Goal: Information Seeking & Learning: Find specific fact

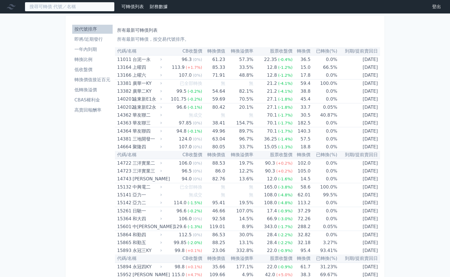
click at [79, 7] on input at bounding box center [70, 7] width 90 height 10
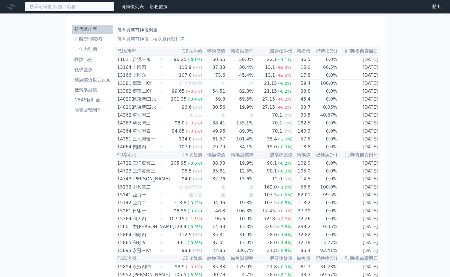
click at [66, 3] on input at bounding box center [70, 7] width 90 height 10
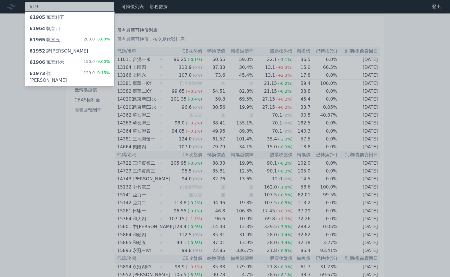
type input "619"
click at [51, 72] on div "61973 佳[PERSON_NAME]" at bounding box center [56, 76] width 54 height 13
